Goal: Go to known website: Go to known website

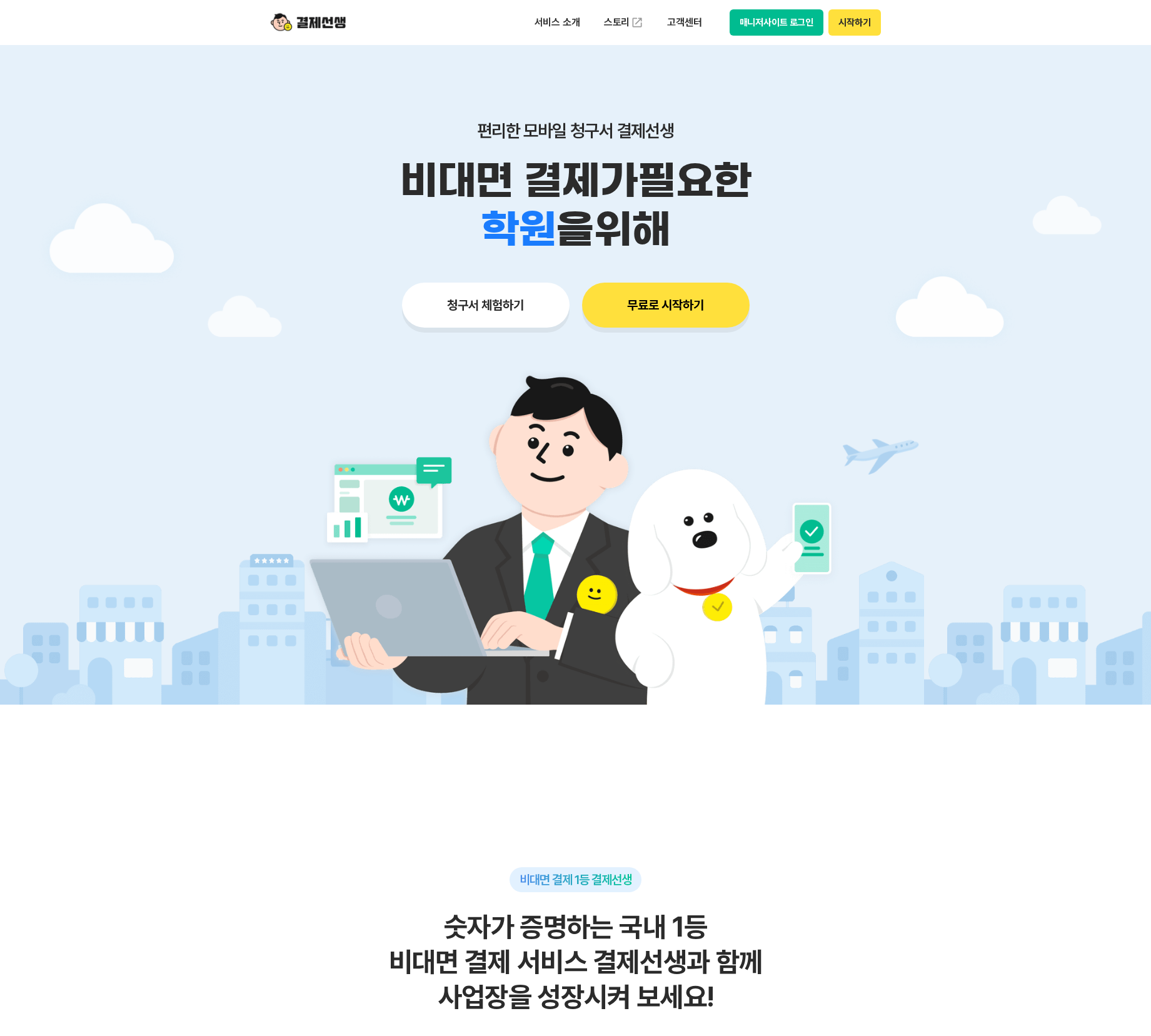
click at [844, 15] on button "시작하기" at bounding box center [854, 22] width 51 height 27
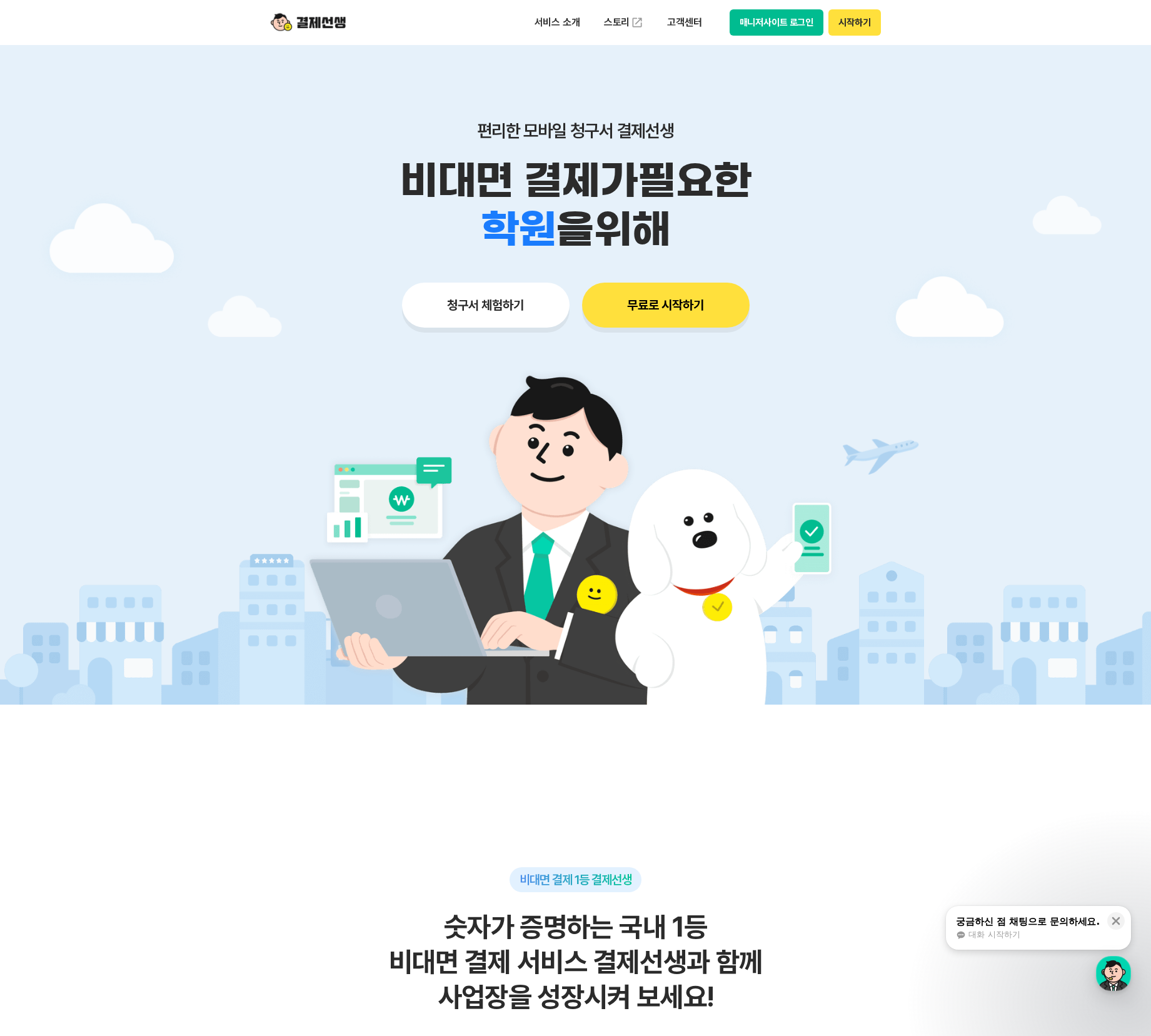
click at [854, 20] on button "시작하기" at bounding box center [854, 22] width 51 height 27
click at [784, 24] on button "매니저사이트 로그인" at bounding box center [777, 22] width 94 height 27
